Goal: Task Accomplishment & Management: Use online tool/utility

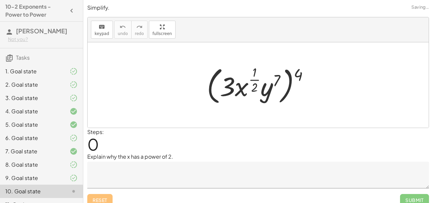
scroll to position [24, 0]
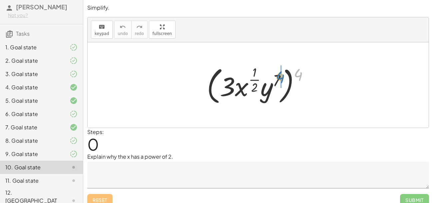
drag, startPoint x: 297, startPoint y: 74, endPoint x: 276, endPoint y: 74, distance: 20.7
click at [276, 74] on div at bounding box center [261, 84] width 114 height 43
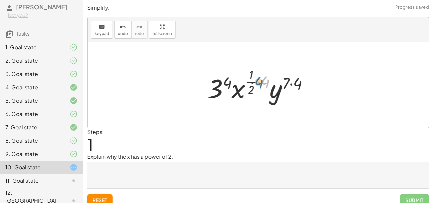
drag, startPoint x: 262, startPoint y: 82, endPoint x: 255, endPoint y: 82, distance: 7.0
click at [255, 82] on div at bounding box center [260, 84] width 113 height 39
drag, startPoint x: 260, startPoint y: 82, endPoint x: 247, endPoint y: 81, distance: 13.0
click at [247, 81] on div at bounding box center [260, 84] width 113 height 39
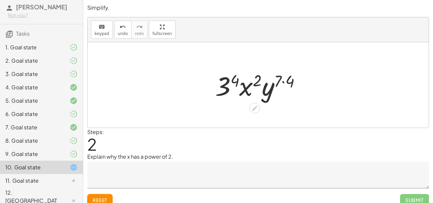
click at [236, 81] on div at bounding box center [260, 85] width 97 height 34
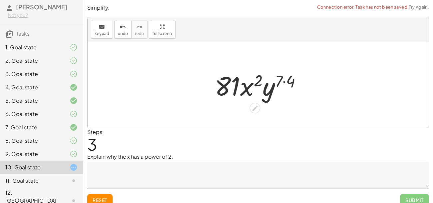
click at [280, 80] on div at bounding box center [261, 85] width 99 height 34
click at [284, 81] on div at bounding box center [261, 85] width 99 height 34
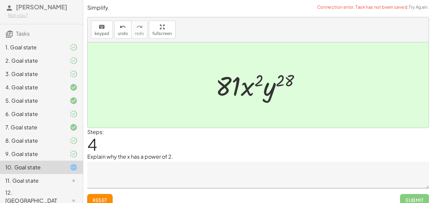
click at [208, 173] on textarea at bounding box center [258, 175] width 342 height 27
